Goal: Information Seeking & Learning: Learn about a topic

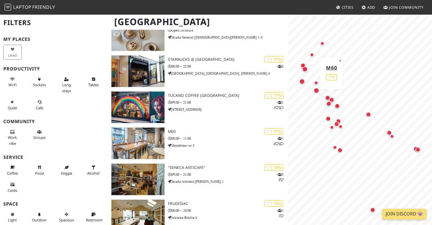
scroll to position [210, 0]
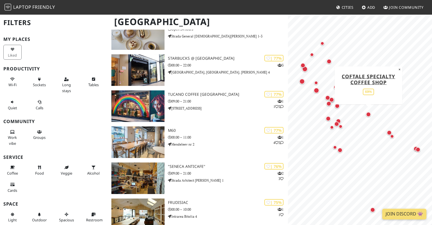
click at [368, 113] on div "Map marker" at bounding box center [368, 114] width 5 height 5
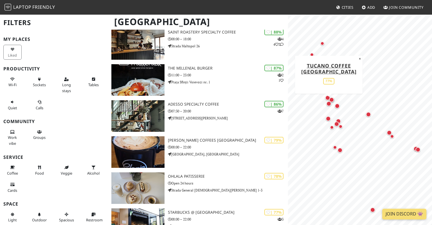
scroll to position [0, 0]
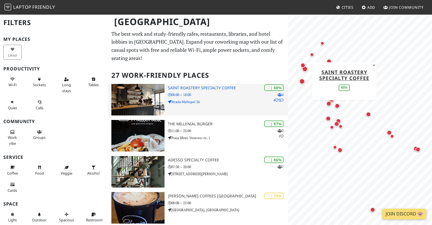
click at [220, 93] on p "08:00 – 18:00" at bounding box center [228, 94] width 120 height 5
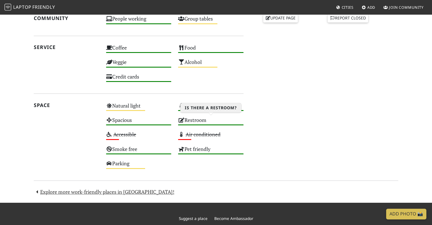
scroll to position [281, 0]
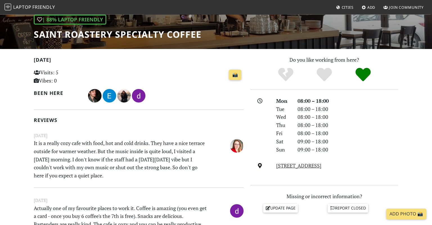
scroll to position [87, 0]
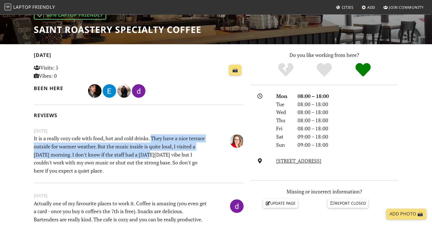
drag, startPoint x: 154, startPoint y: 135, endPoint x: 149, endPoint y: 154, distance: 19.7
click at [149, 154] on p "It is a really cozy cafe with food, hot and cold drinks. They have a nice terra…" at bounding box center [120, 154] width 181 height 41
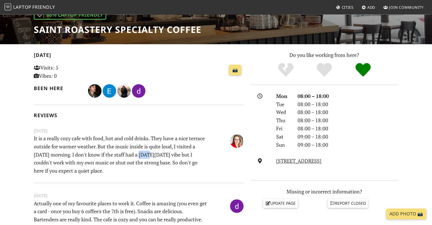
drag, startPoint x: 149, startPoint y: 154, endPoint x: 139, endPoint y: 154, distance: 10.1
click at [139, 154] on p "It is a really cozy cafe with food, hot and cold drinks. They have a nice terra…" at bounding box center [120, 154] width 181 height 41
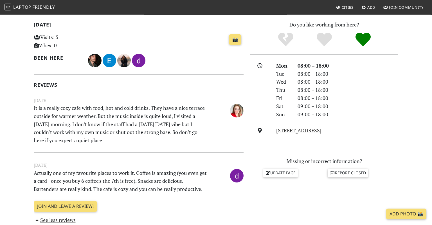
scroll to position [118, 0]
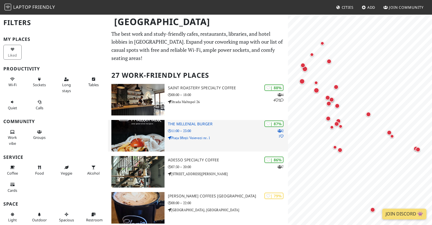
click at [198, 123] on h3 "The Millenial Burger" at bounding box center [228, 124] width 120 height 5
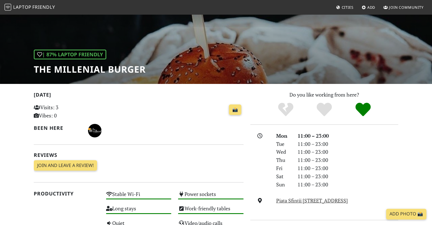
scroll to position [48, 0]
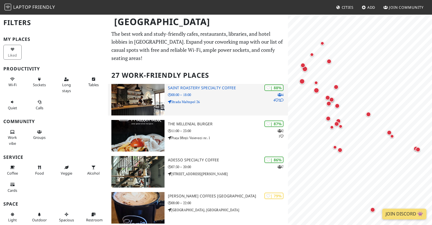
click at [192, 95] on p "08:00 – 18:00" at bounding box center [228, 94] width 120 height 5
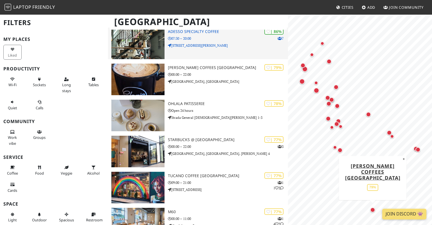
scroll to position [129, 0]
